Goal: Information Seeking & Learning: Learn about a topic

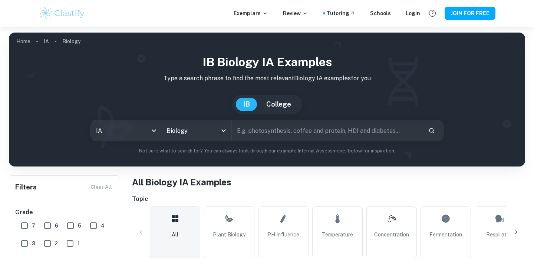
scroll to position [137, 0]
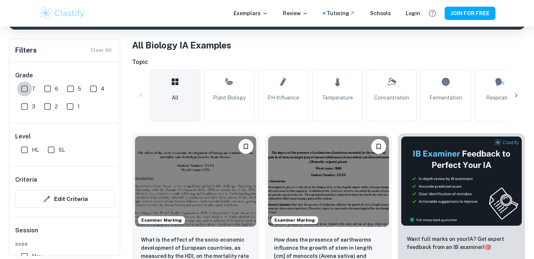
click at [25, 91] on input "7" at bounding box center [24, 89] width 15 height 15
checkbox input "true"
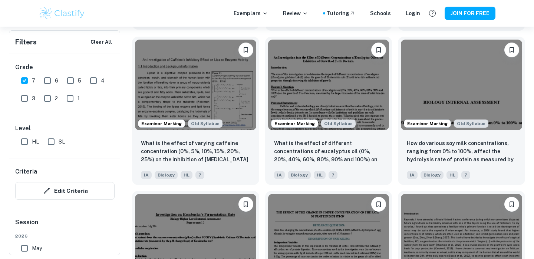
scroll to position [882, 0]
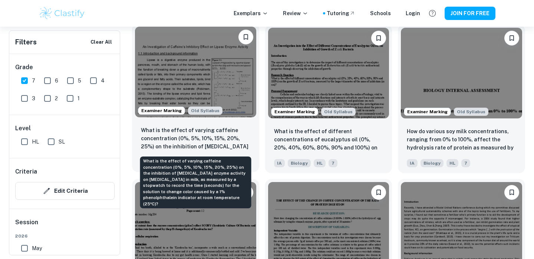
click at [227, 138] on p "What is the effect of varying caffeine concentration (0%, 5%, 10%, 15%, 20%, 25…" at bounding box center [195, 138] width 109 height 25
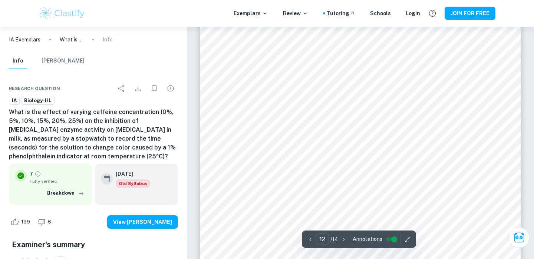
scroll to position [5248, 0]
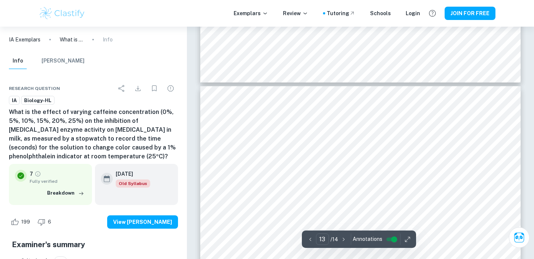
type input "12"
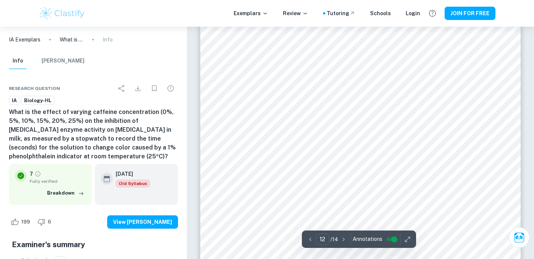
scroll to position [5308, 0]
